Goal: Transaction & Acquisition: Subscribe to service/newsletter

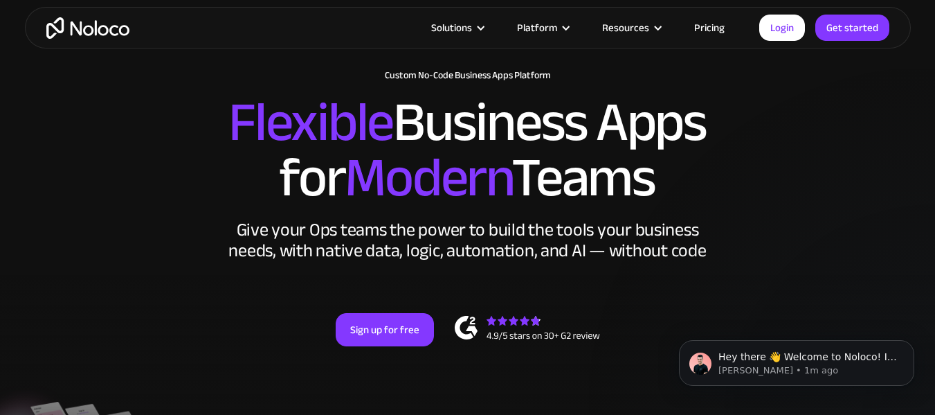
scroll to position [69, 0]
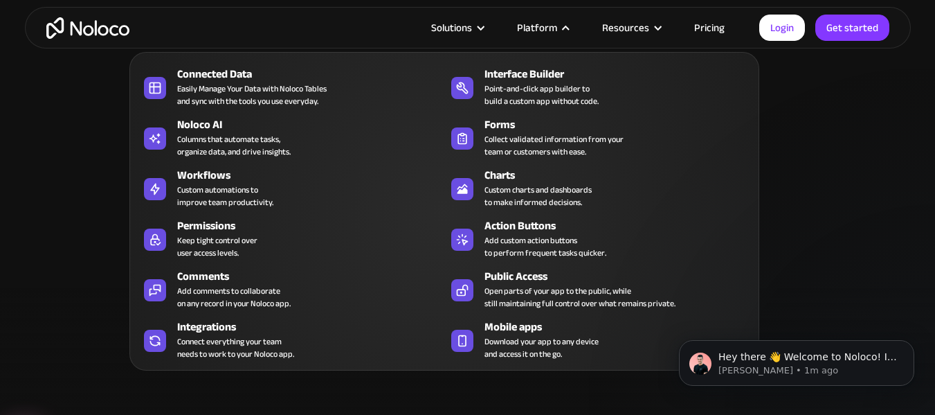
click at [570, 26] on div at bounding box center [566, 28] width 10 height 10
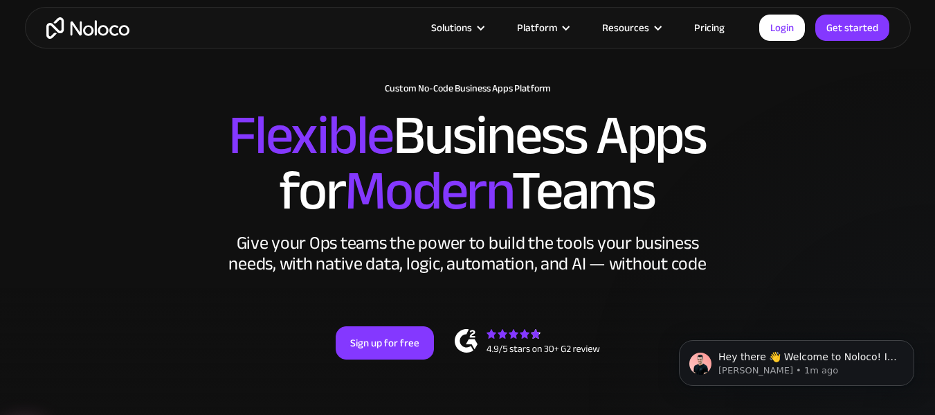
click at [570, 26] on div at bounding box center [566, 28] width 10 height 10
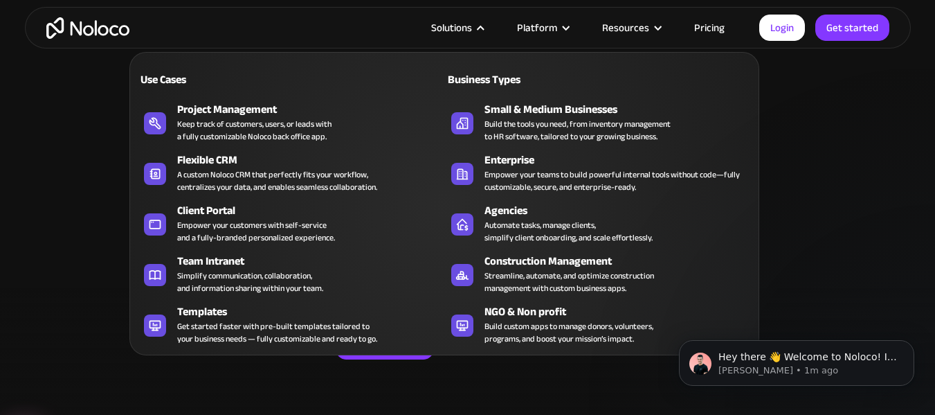
click at [486, 28] on div at bounding box center [480, 28] width 10 height 10
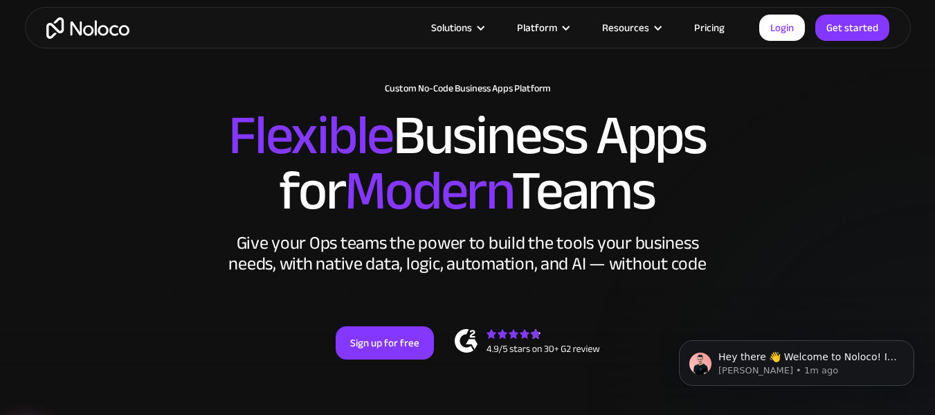
click at [486, 28] on div at bounding box center [480, 28] width 10 height 10
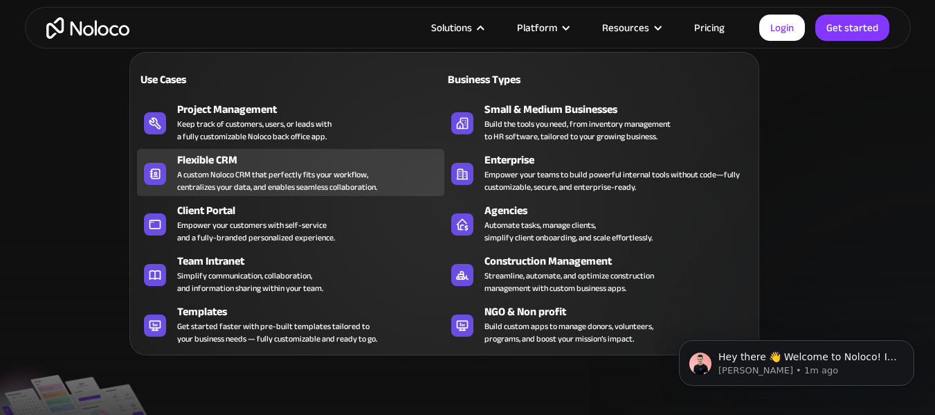
scroll to position [138, 0]
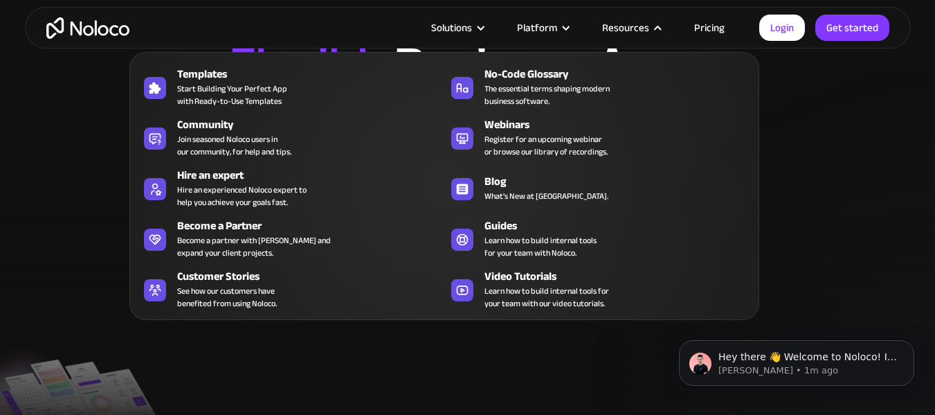
click at [660, 26] on div at bounding box center [658, 28] width 10 height 10
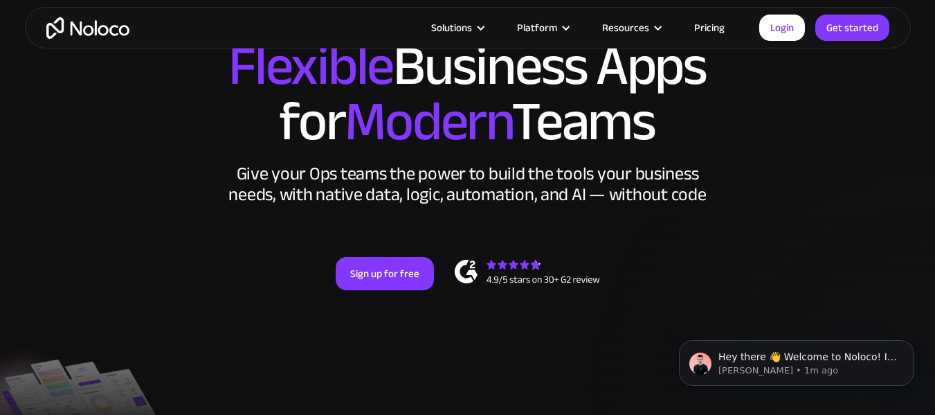
click at [661, 27] on div at bounding box center [658, 28] width 10 height 10
click at [712, 24] on link "Pricing" at bounding box center [709, 28] width 65 height 18
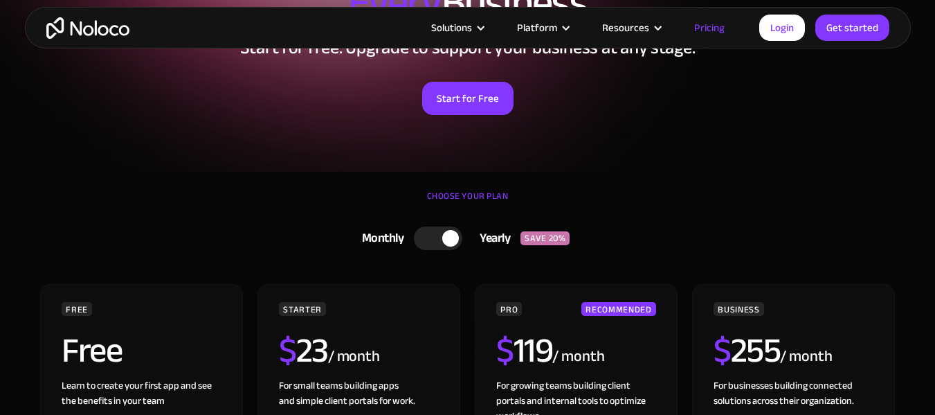
scroll to position [208, 0]
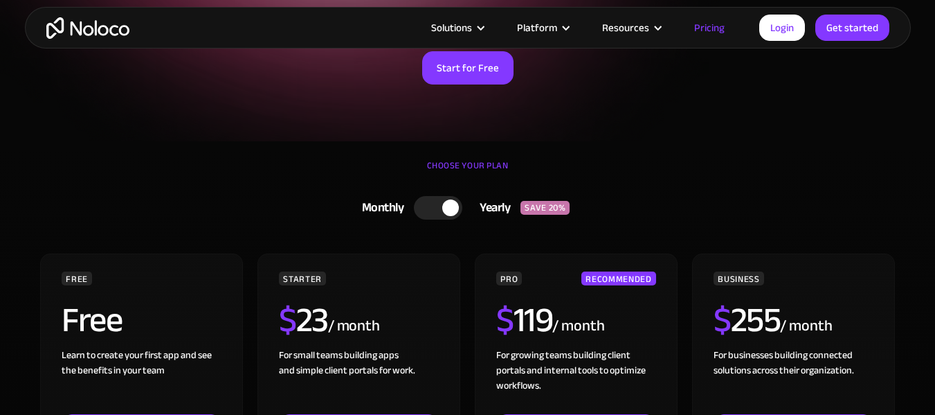
click at [424, 206] on div at bounding box center [438, 208] width 48 height 24
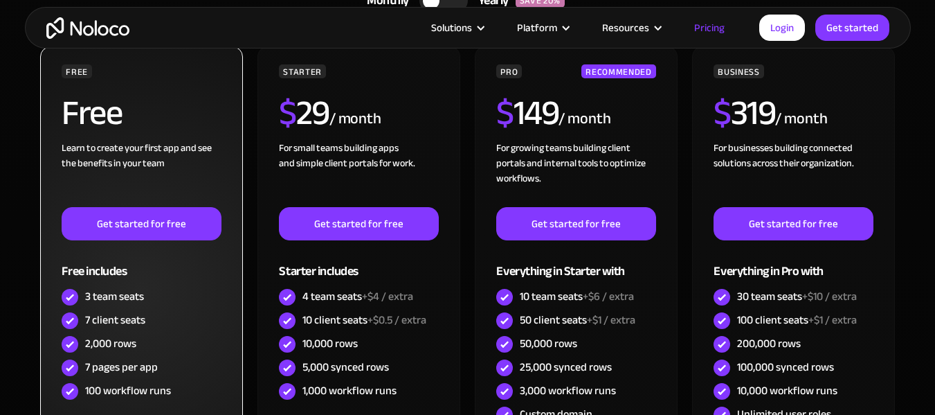
scroll to position [415, 0]
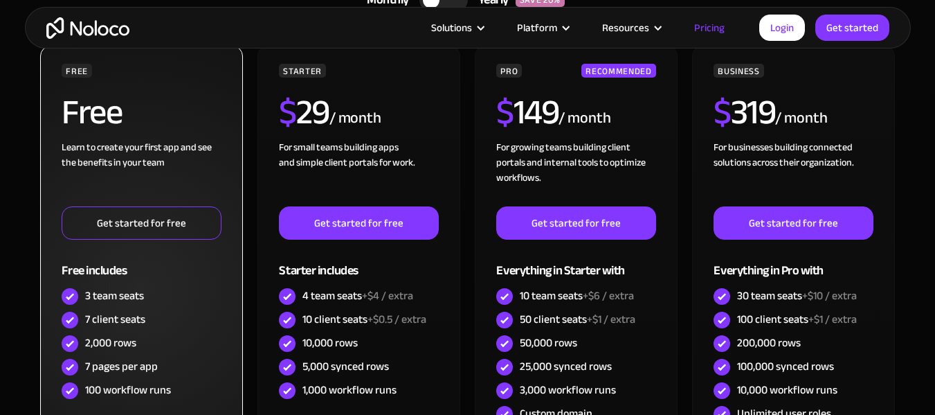
click at [141, 222] on link "Get started for free" at bounding box center [141, 222] width 159 height 33
click at [140, 223] on link "Get started for free" at bounding box center [141, 222] width 159 height 33
